Goal: Navigation & Orientation: Find specific page/section

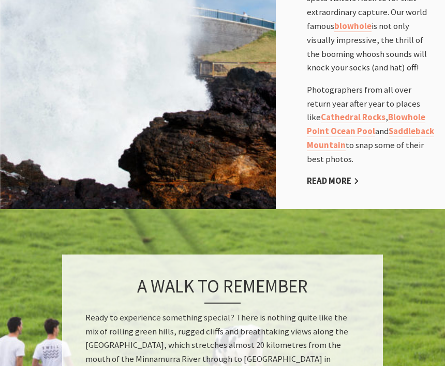
scroll to position [836, 0]
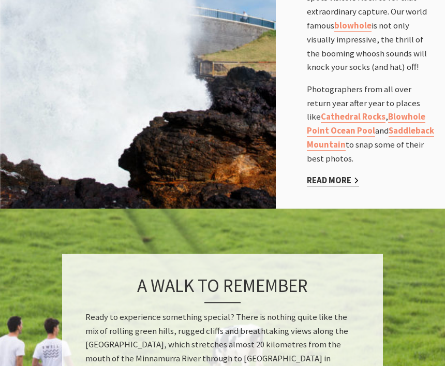
click at [338, 176] on link "Read More" at bounding box center [333, 181] width 52 height 11
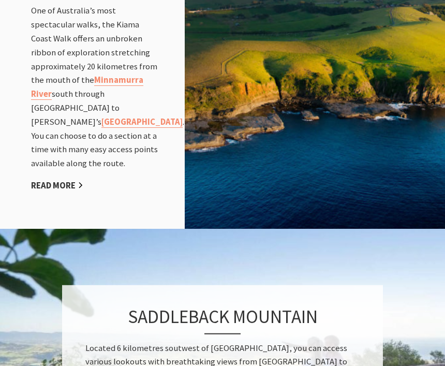
scroll to position [1214, 0]
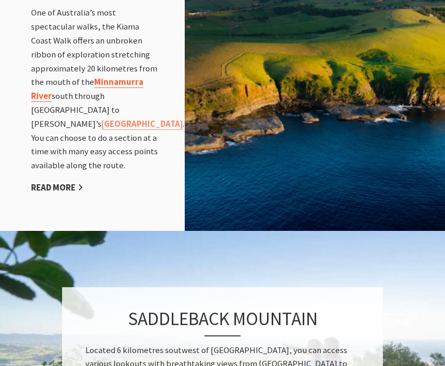
click at [78, 102] on link "Minnamurra River" at bounding box center [87, 89] width 112 height 25
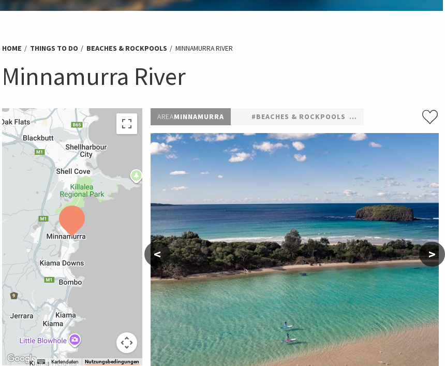
scroll to position [0, 2]
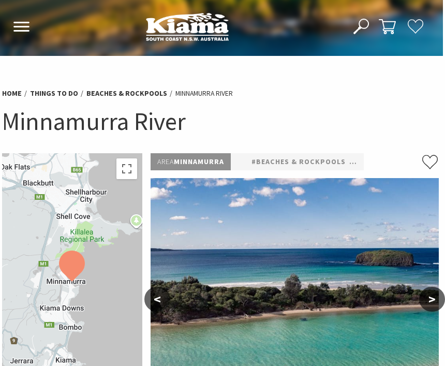
click at [14, 28] on icon at bounding box center [21, 27] width 17 height 10
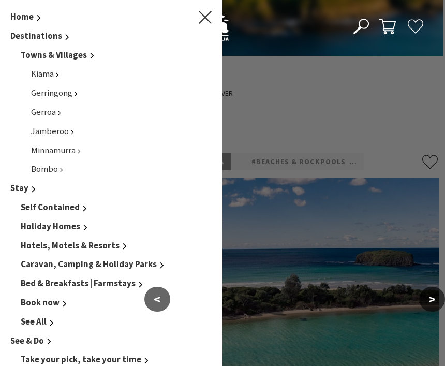
click at [58, 241] on span "Hotels, Motels & Resorts" at bounding box center [70, 245] width 99 height 11
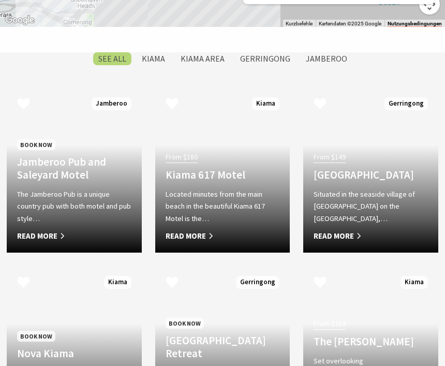
scroll to position [778, 0]
